Goal: Check status: Check status

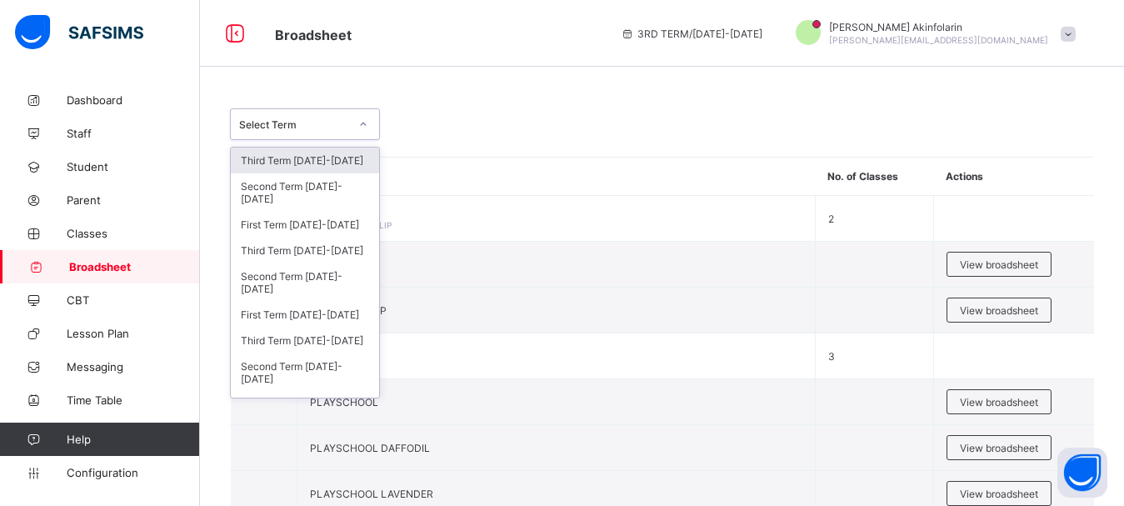
click at [368, 131] on div at bounding box center [363, 124] width 28 height 27
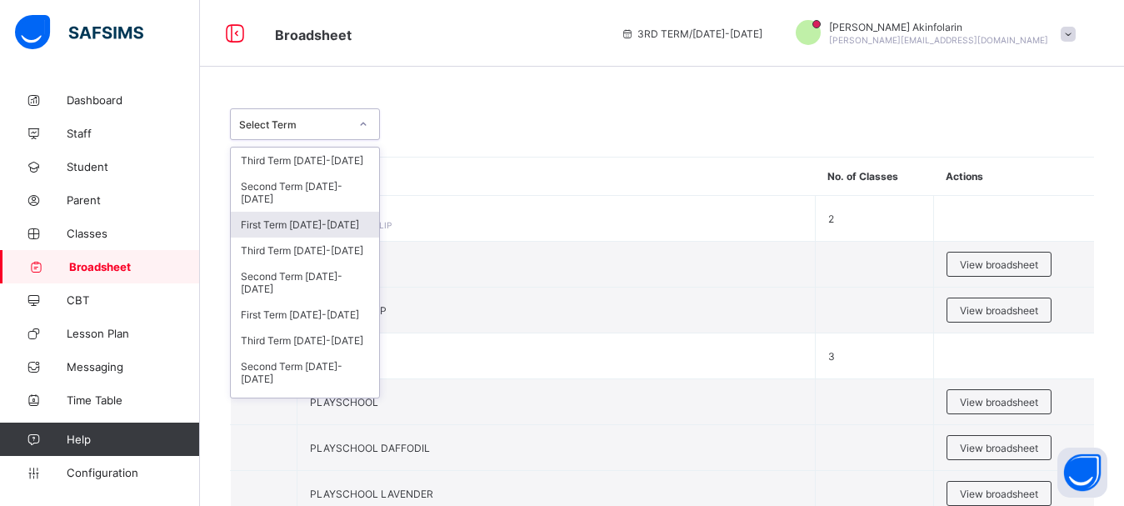
click at [307, 220] on div "First Term [DATE]-[DATE]" at bounding box center [305, 225] width 148 height 26
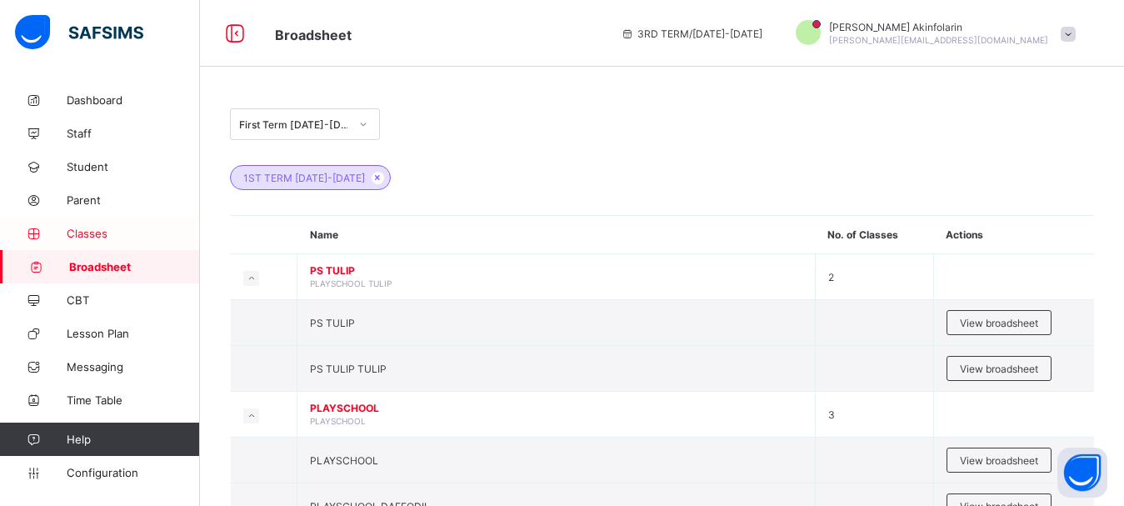
click at [98, 227] on span "Classes" at bounding box center [133, 233] width 133 height 13
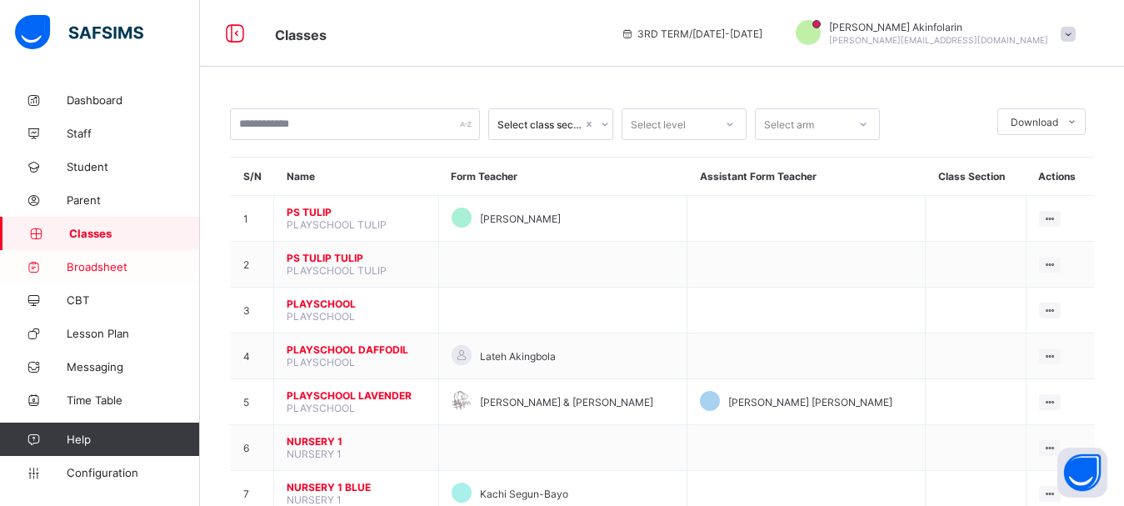
click at [90, 268] on span "Broadsheet" at bounding box center [133, 266] width 133 height 13
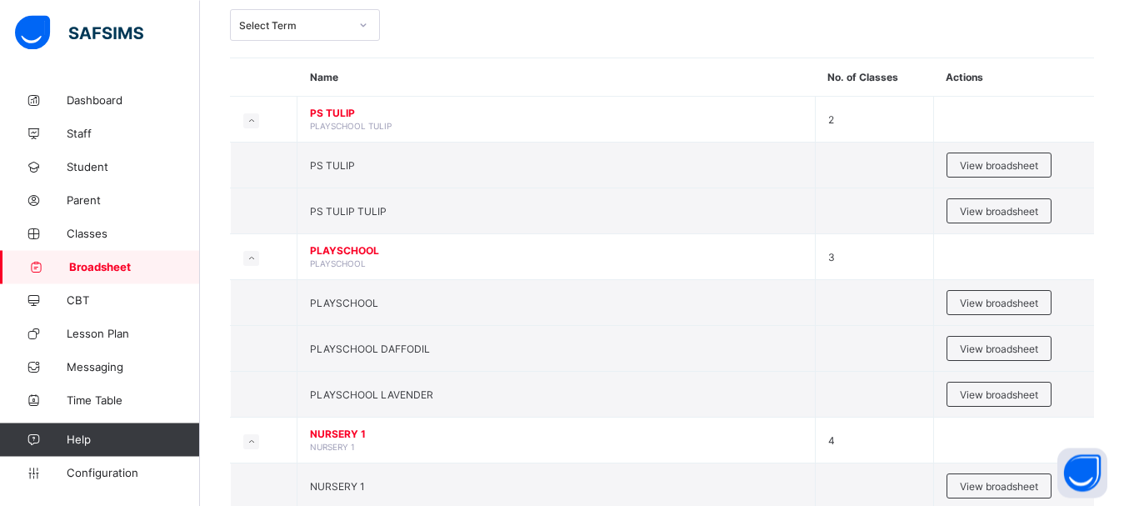
scroll to position [101, 0]
click at [972, 157] on span "View broadsheet" at bounding box center [999, 163] width 78 height 12
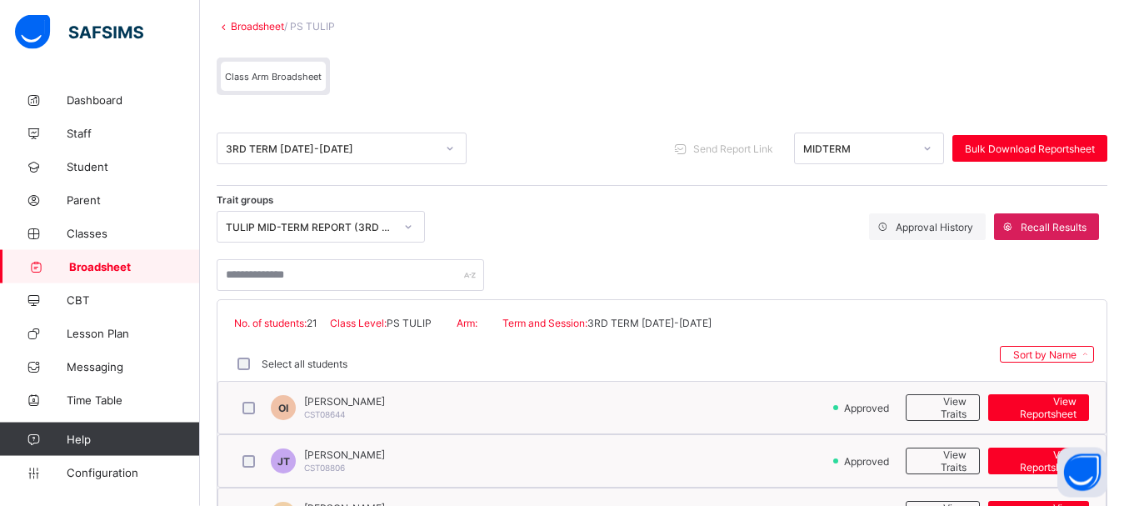
scroll to position [150, 0]
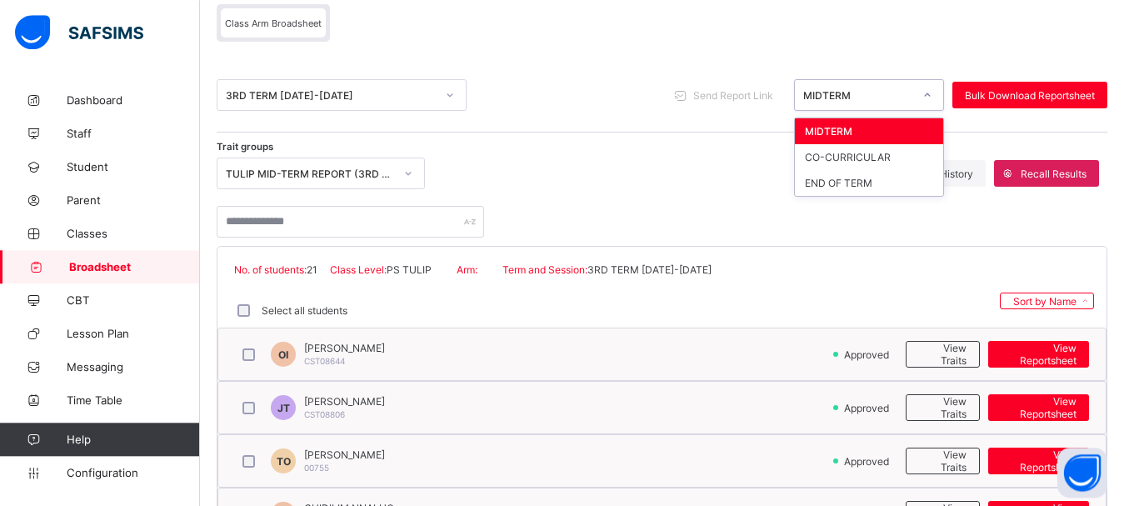
click at [855, 108] on div "MIDTERM" at bounding box center [869, 95] width 150 height 32
click at [862, 182] on div "END OF TERM" at bounding box center [869, 183] width 148 height 26
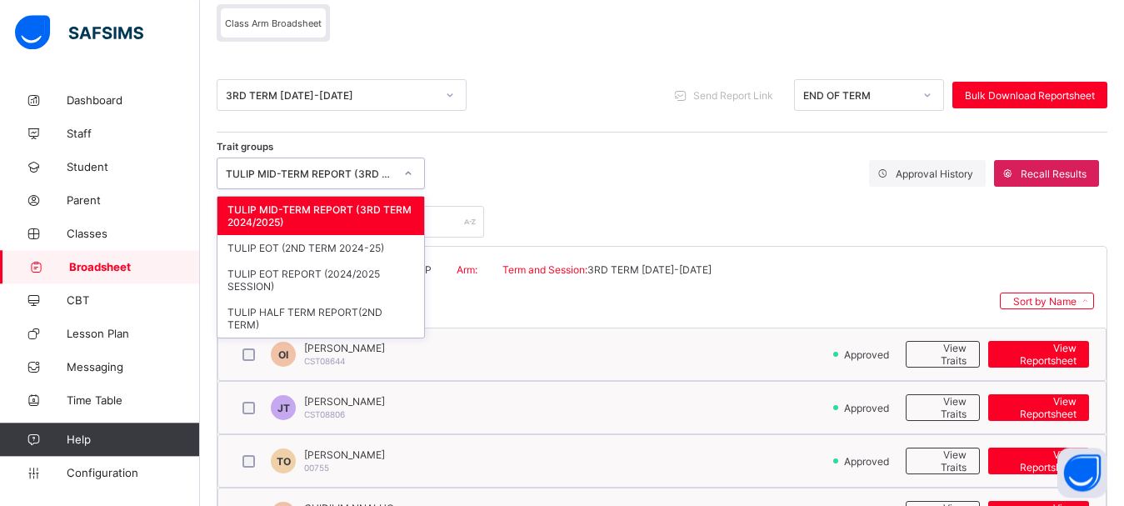
click at [349, 176] on div "TULIP MID-TERM REPORT (3RD TERM 2024/2025)" at bounding box center [310, 173] width 168 height 12
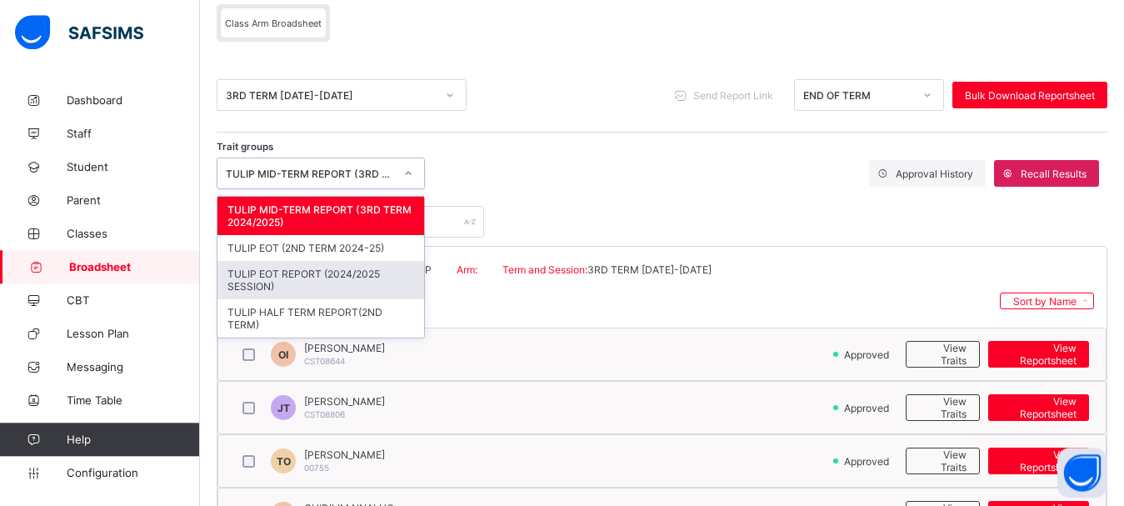
click at [342, 278] on div "TULIP EOT REPORT (2024/2025 SESSION)" at bounding box center [320, 280] width 207 height 38
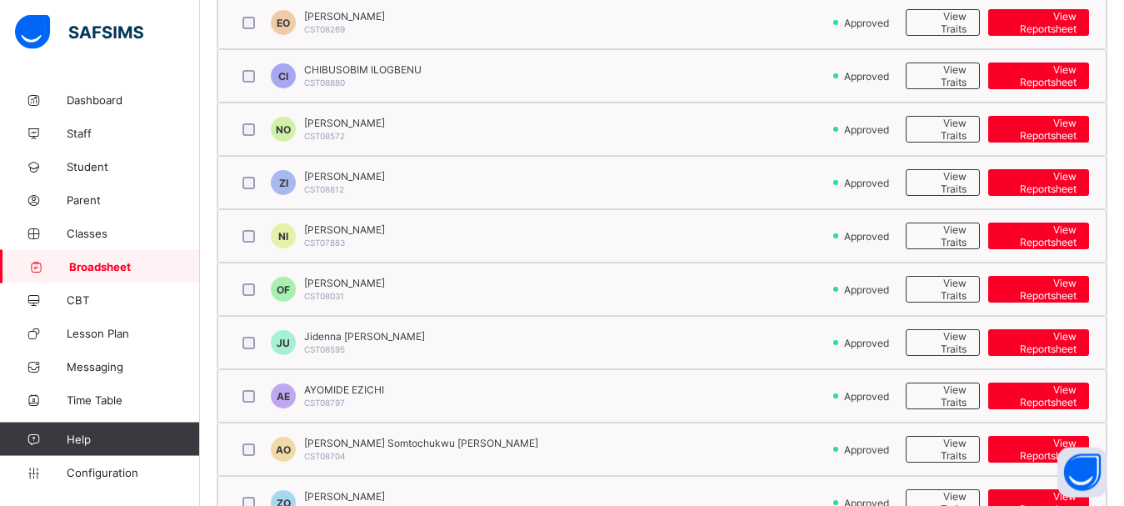
scroll to position [776, 0]
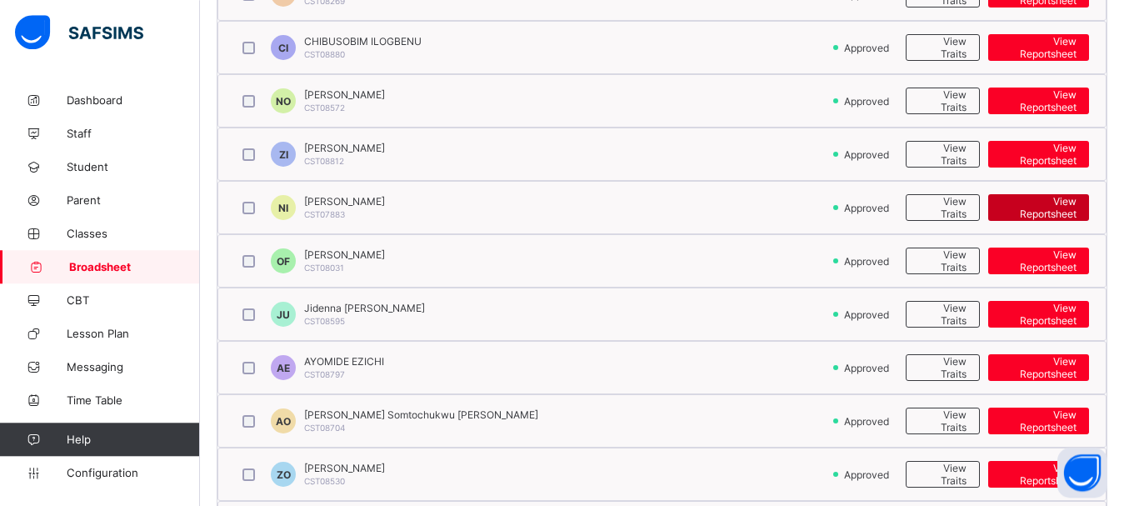
click at [1042, 209] on span "View Reportsheet" at bounding box center [1038, 207] width 76 height 25
click at [1018, 209] on span "View Reportsheet" at bounding box center [1038, 207] width 76 height 25
